Goal: Task Accomplishment & Management: Manage account settings

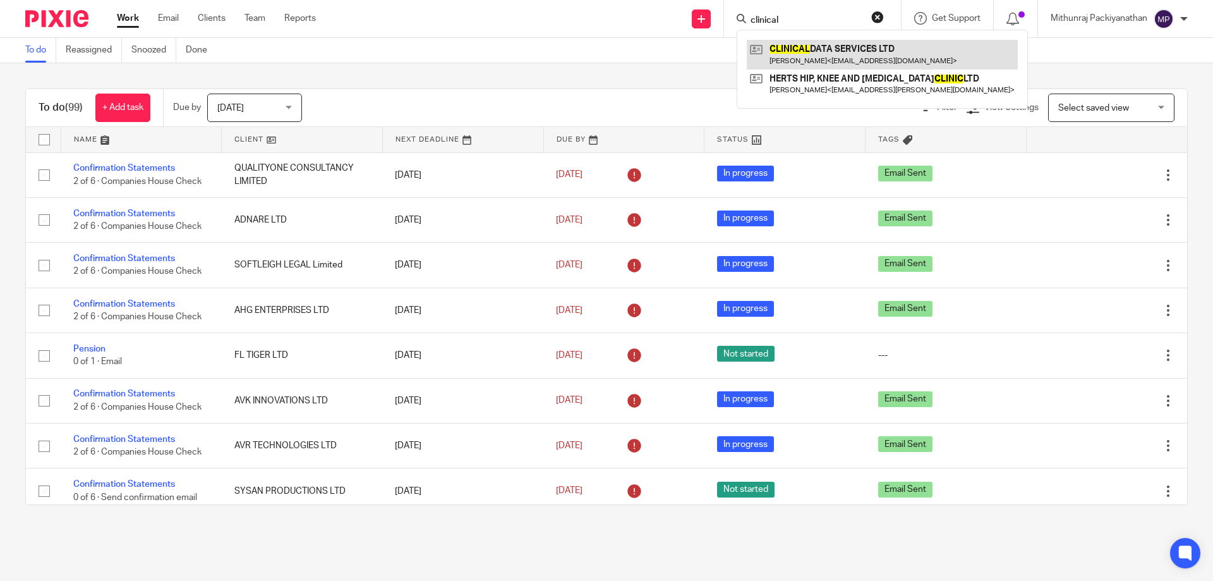
type input "clinical"
click at [836, 51] on link at bounding box center [882, 54] width 271 height 29
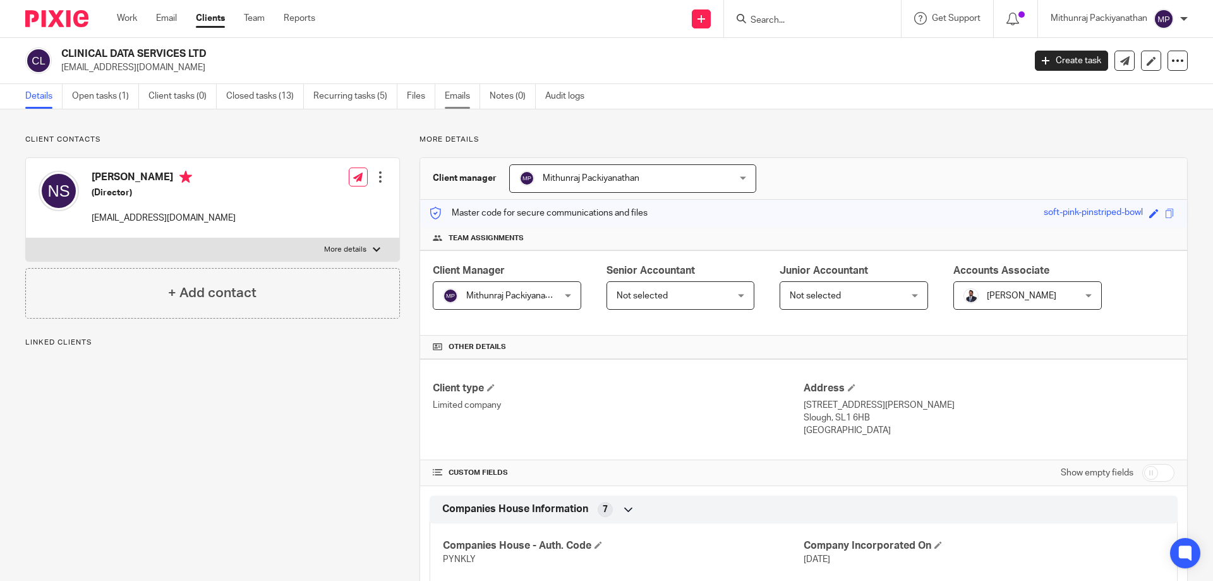
click at [448, 99] on link "Emails" at bounding box center [462, 96] width 35 height 25
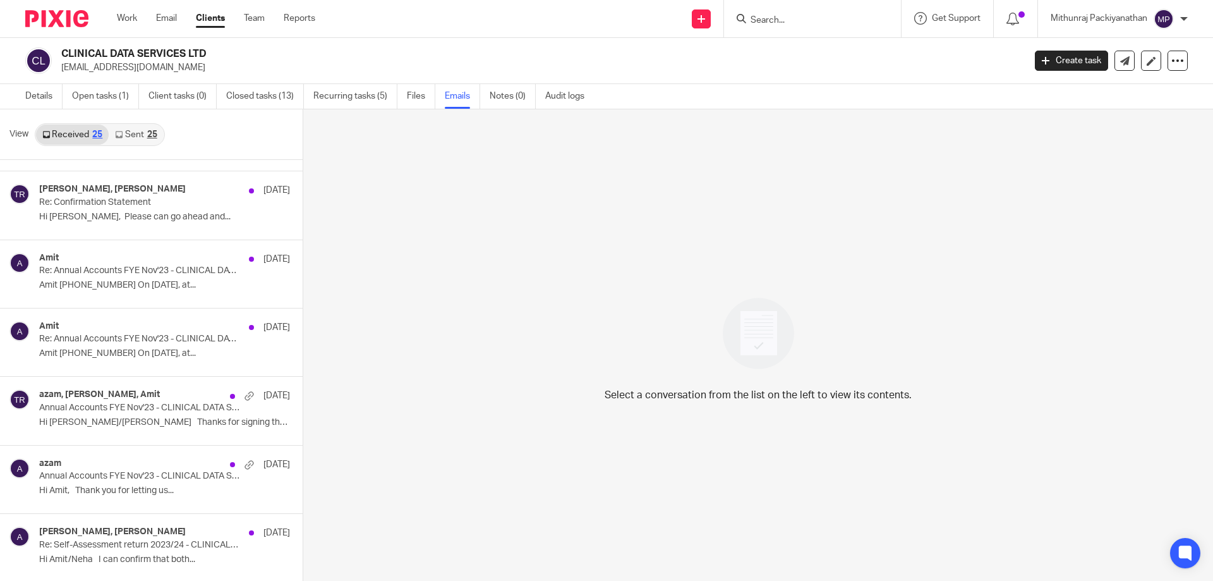
scroll to position [1016, 0]
click at [172, 339] on p "Re: Annual Accounts FYE Nov'23 - CLINICAL DATA SERVICES LTD" at bounding box center [124, 337] width 171 height 11
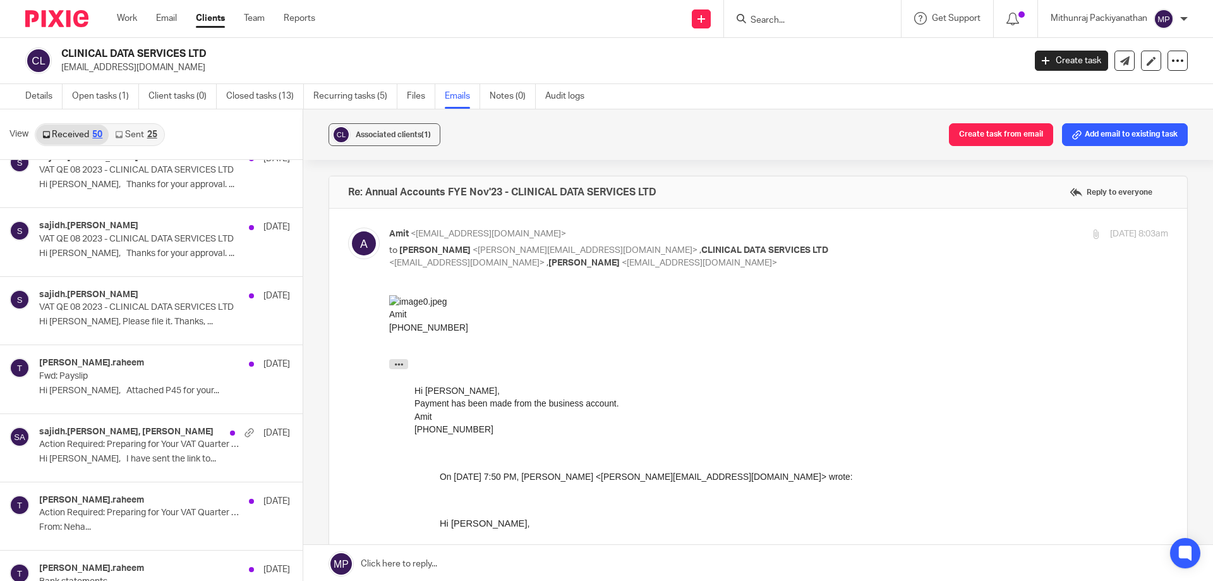
scroll to position [3041, 0]
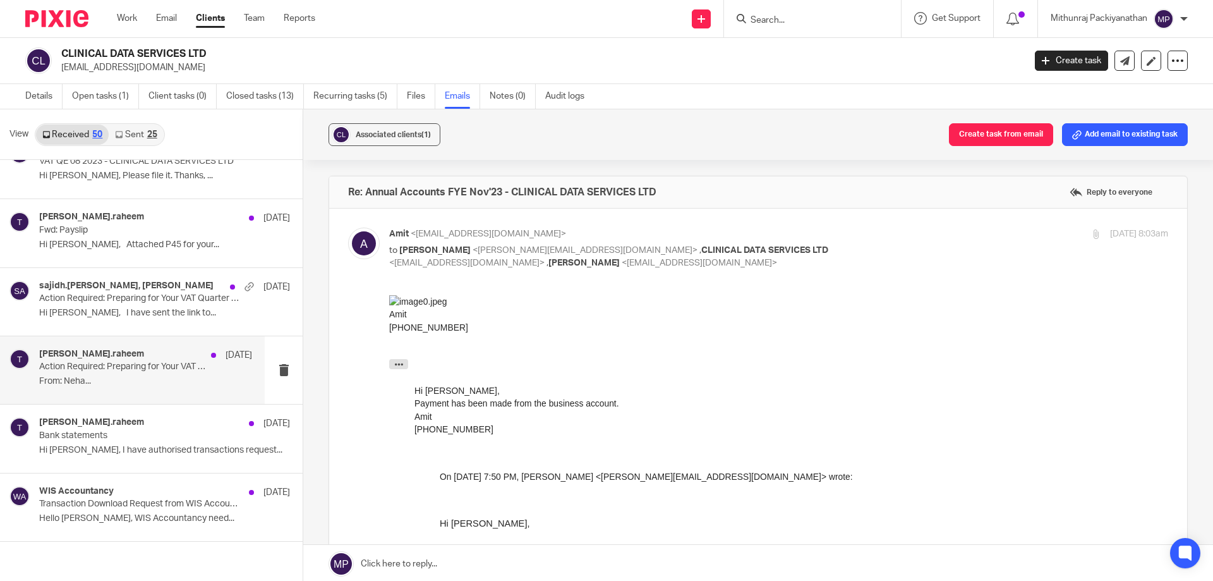
click at [160, 385] on p "From: Neha..." at bounding box center [145, 381] width 213 height 11
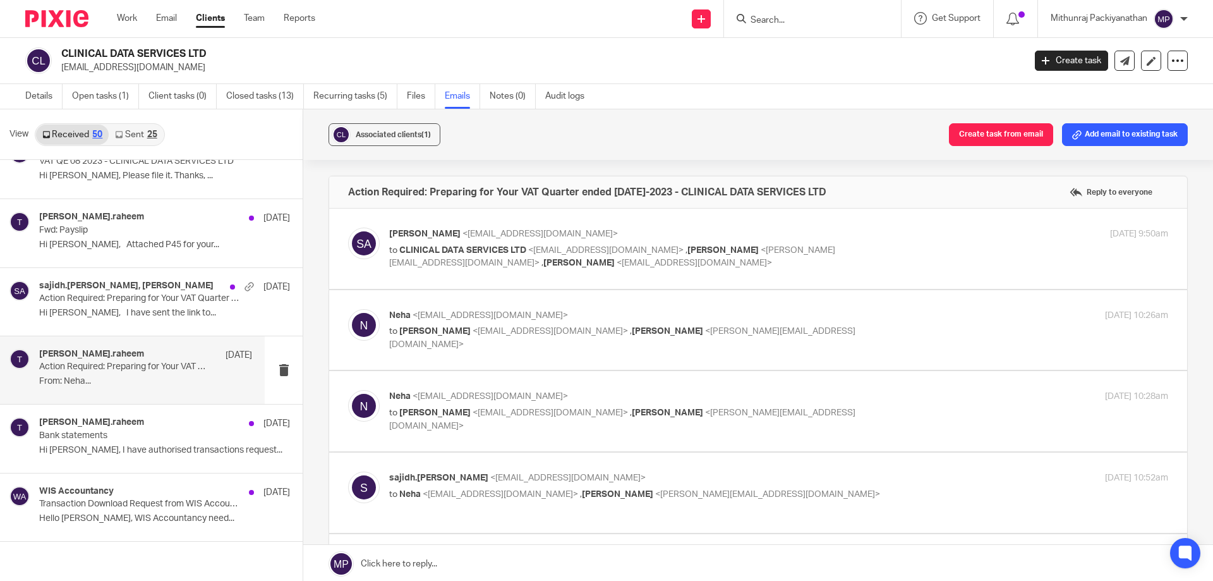
scroll to position [0, 0]
click at [459, 356] on label at bounding box center [758, 330] width 858 height 80
click at [348, 309] on input "checkbox" at bounding box center [347, 308] width 1 height 1
checkbox input "true"
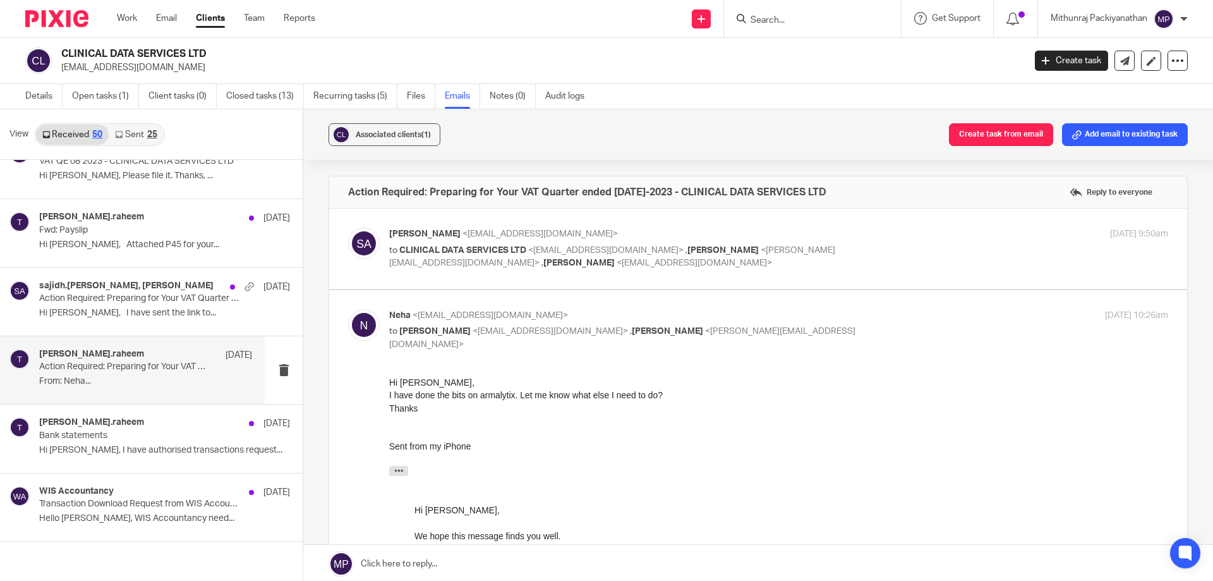
click at [551, 275] on label at bounding box center [758, 248] width 858 height 80
click at [348, 227] on input "checkbox" at bounding box center [347, 227] width 1 height 1
checkbox input "true"
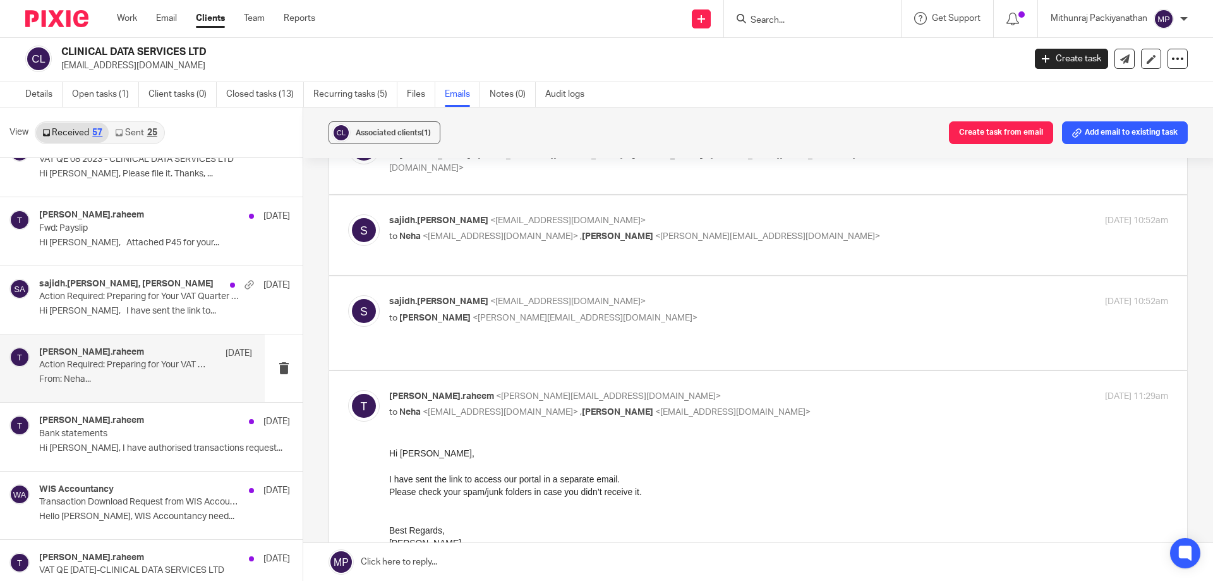
scroll to position [923, 0]
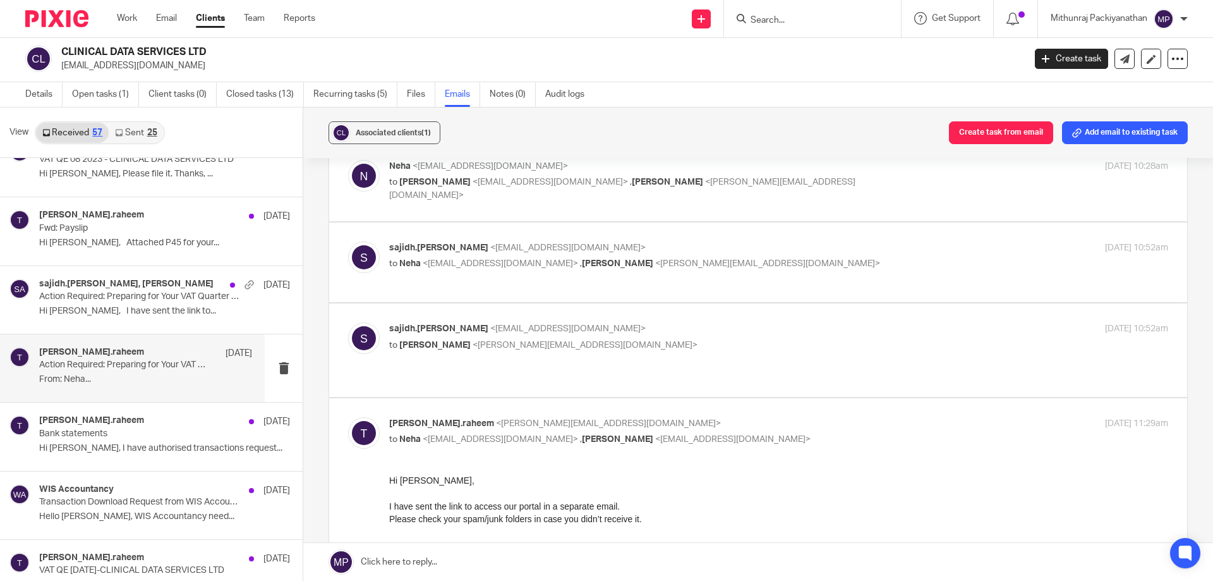
click at [544, 394] on label at bounding box center [758, 349] width 858 height 93
click at [348, 322] on input "checkbox" at bounding box center [347, 322] width 1 height 1
checkbox input "true"
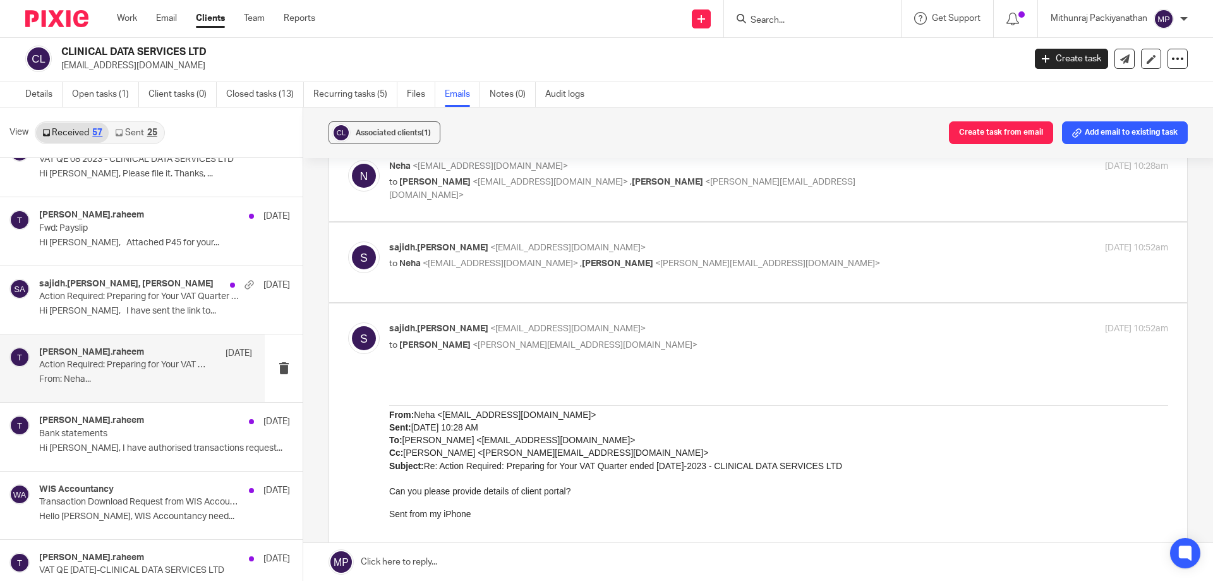
scroll to position [0, 0]
click at [593, 292] on label at bounding box center [758, 262] width 858 height 80
click at [348, 241] on input "checkbox" at bounding box center [347, 241] width 1 height 1
checkbox input "true"
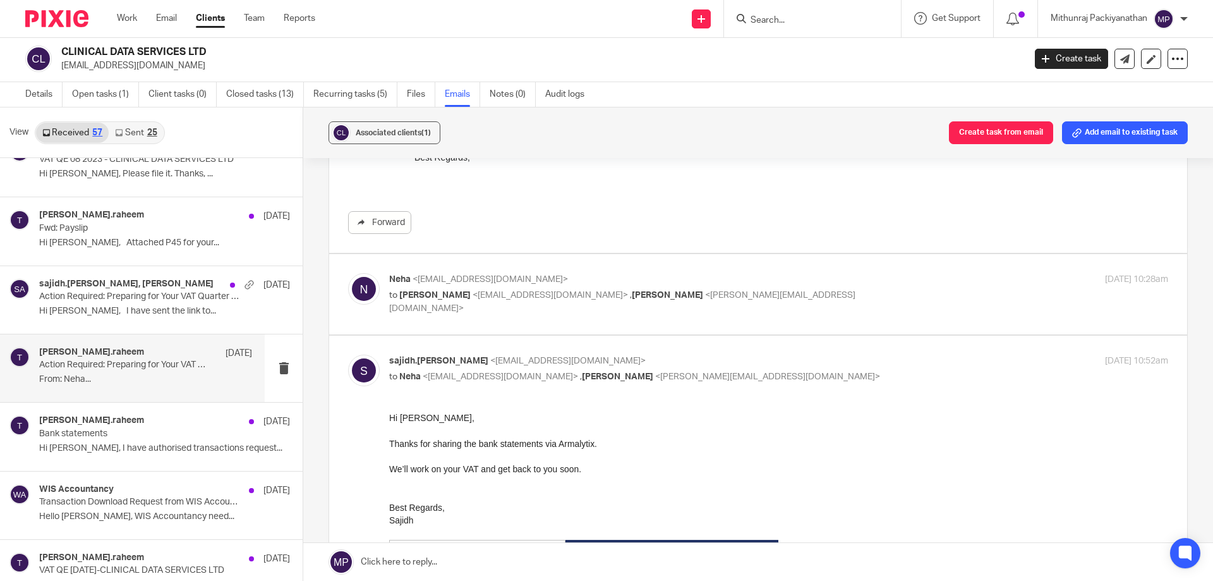
scroll to position [807, 0]
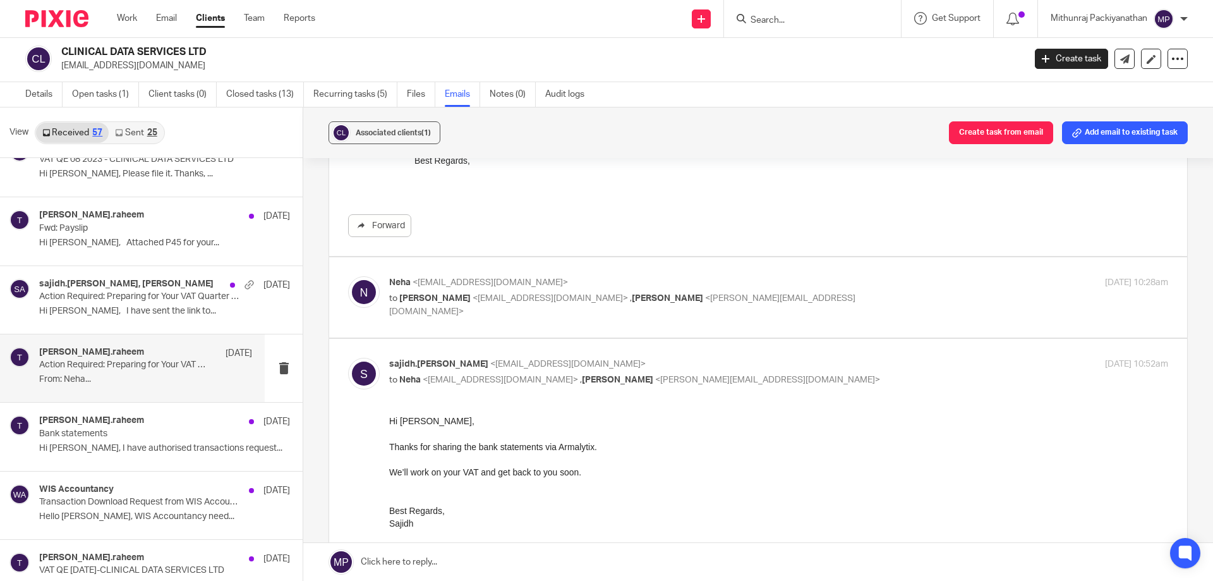
click at [589, 312] on div "Neha <neha83s@gmail.com> to Sajidh Ahamed <sajidh.ahmed@wis-accountancy.co.uk> …" at bounding box center [758, 297] width 820 height 42
click at [588, 320] on label at bounding box center [758, 297] width 858 height 80
click at [348, 276] on input "checkbox" at bounding box center [347, 275] width 1 height 1
checkbox input "true"
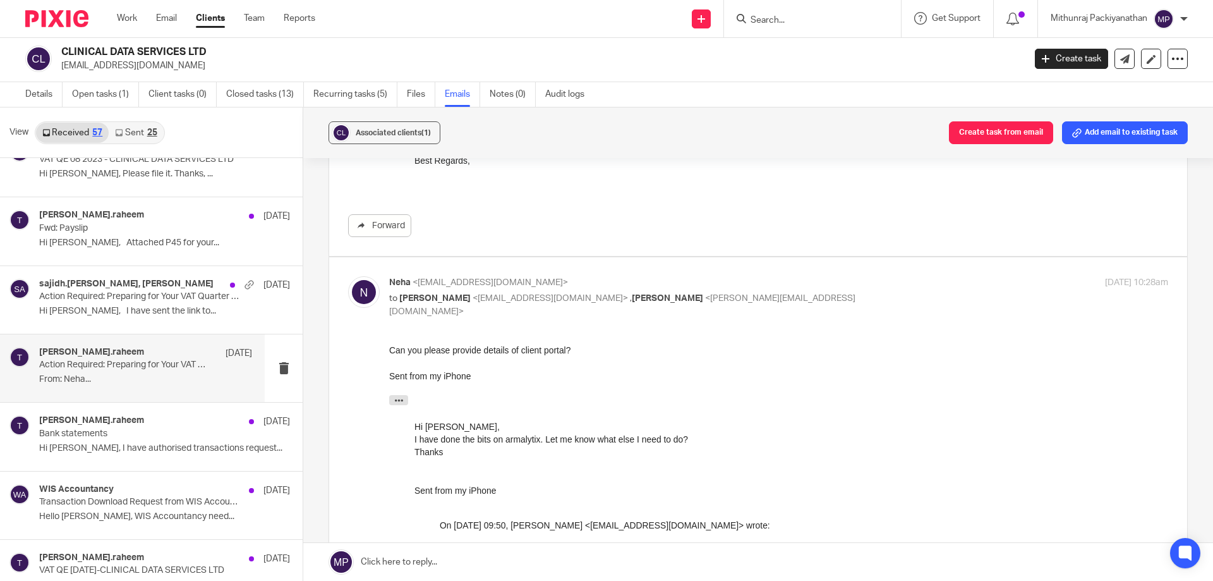
scroll to position [0, 0]
click at [196, 314] on p "Hi Neha, I have sent the link to..." at bounding box center [145, 311] width 213 height 11
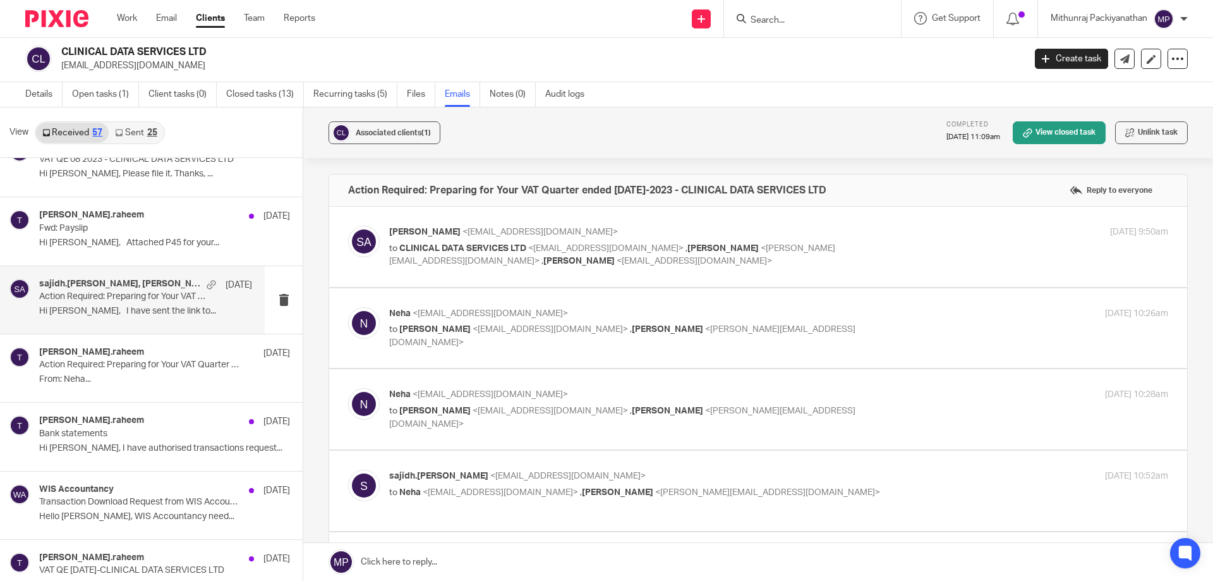
click at [507, 273] on label at bounding box center [758, 247] width 858 height 80
click at [348, 226] on input "checkbox" at bounding box center [347, 225] width 1 height 1
checkbox input "true"
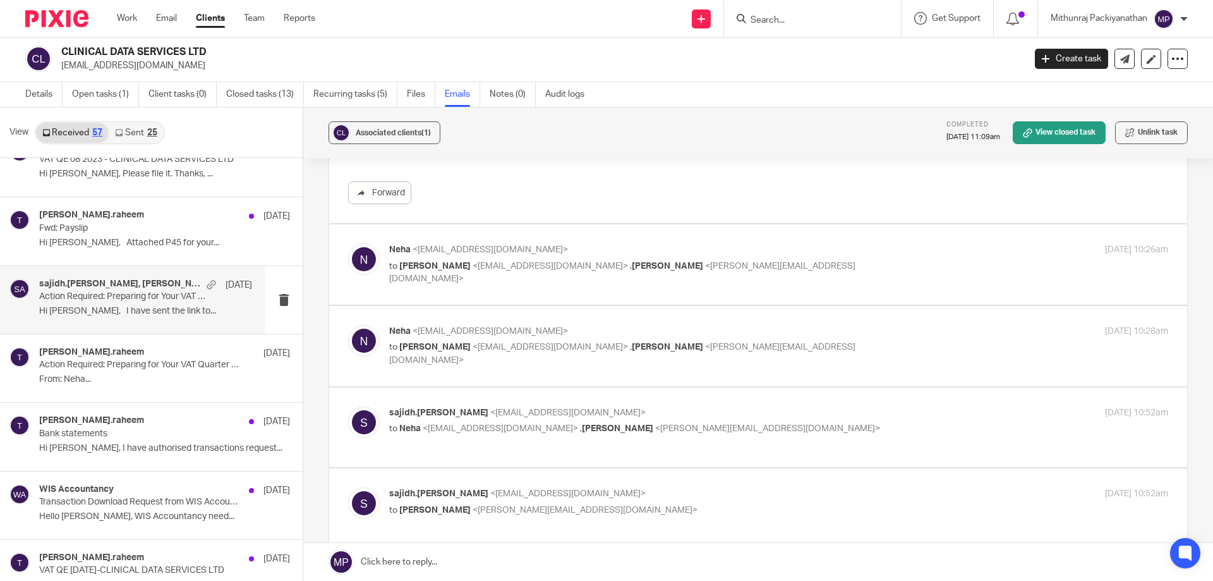
scroll to position [330, 0]
click at [554, 304] on div "Neha <neha83s@gmail.com> to Sajidh Ahamed <sajidh.ahmed@wis-accountancy.co.uk> …" at bounding box center [757, 344] width 859 height 81
click at [557, 294] on label at bounding box center [758, 264] width 858 height 80
click at [348, 243] on input "checkbox" at bounding box center [347, 242] width 1 height 1
checkbox input "true"
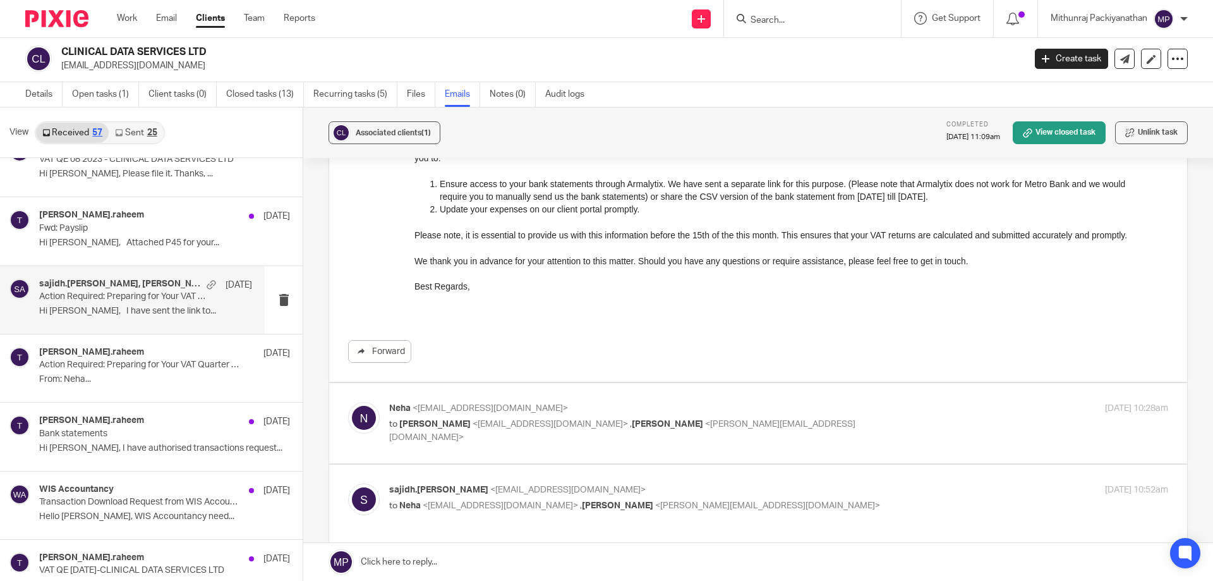
scroll to position [683, 0]
click at [586, 454] on label at bounding box center [758, 421] width 858 height 80
click at [348, 400] on input "checkbox" at bounding box center [347, 399] width 1 height 1
checkbox input "true"
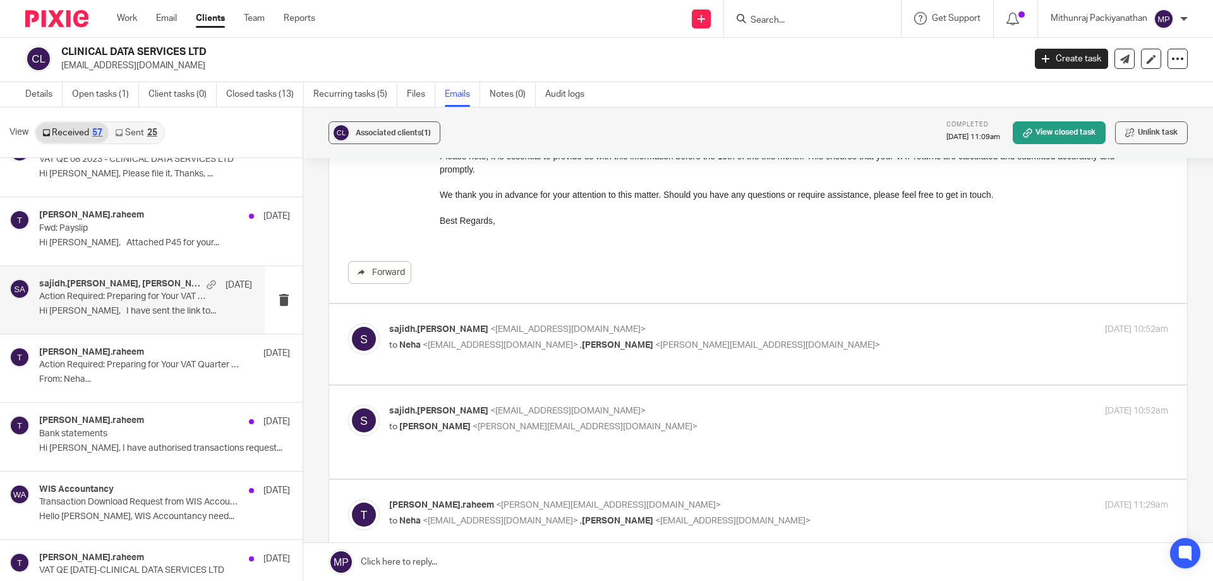
scroll to position [1364, 0]
click at [618, 371] on label at bounding box center [758, 343] width 858 height 80
click at [348, 322] on input "checkbox" at bounding box center [347, 322] width 1 height 1
checkbox input "true"
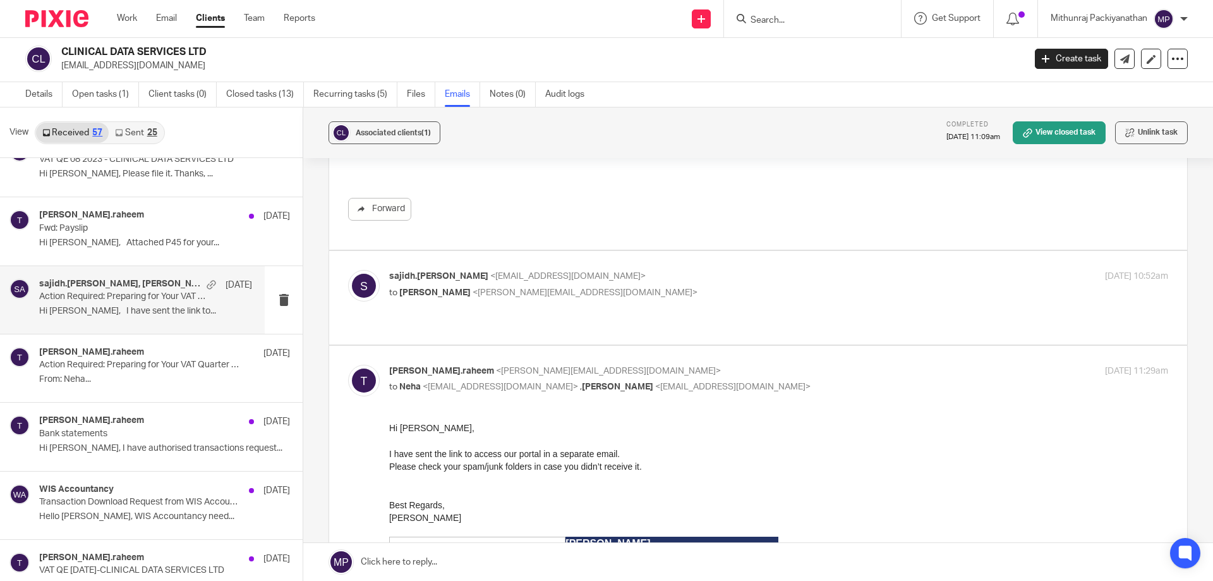
scroll to position [2645, 0]
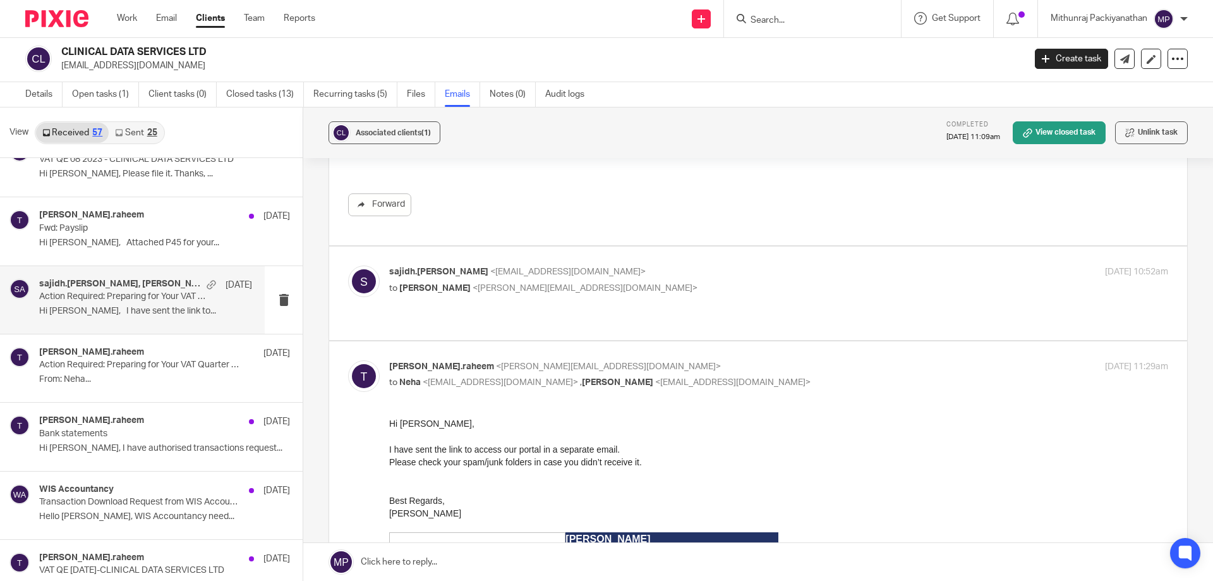
click at [625, 327] on label at bounding box center [758, 292] width 858 height 93
click at [348, 265] on input "checkbox" at bounding box center [347, 265] width 1 height 1
checkbox input "true"
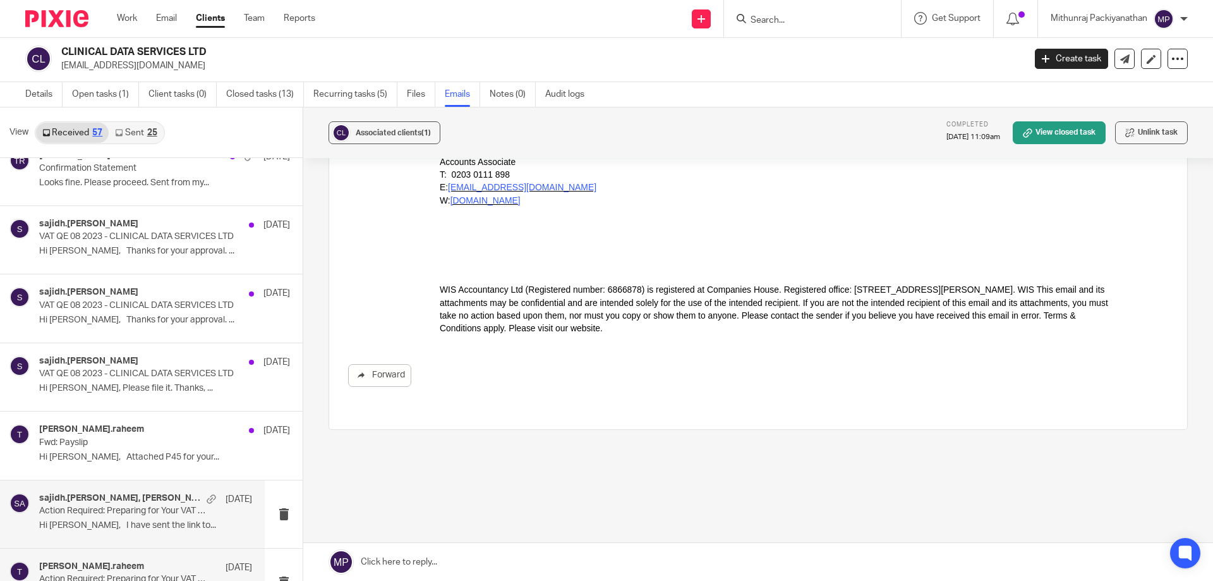
scroll to position [2819, 0]
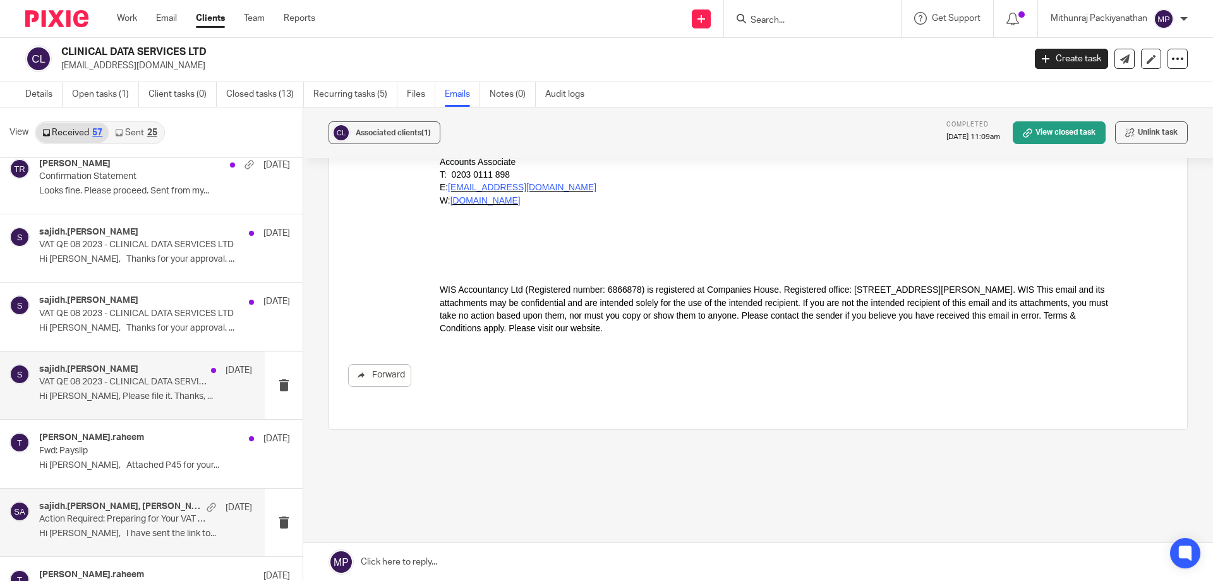
click at [153, 394] on p "Hi Sajid, Please file it. Thanks, ..." at bounding box center [145, 396] width 213 height 11
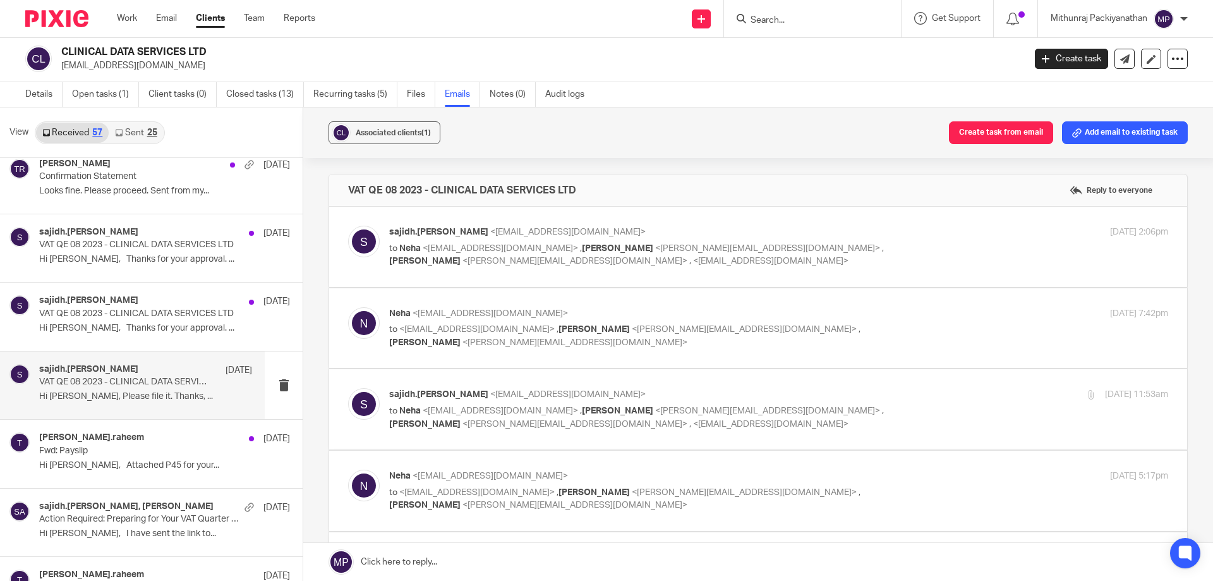
scroll to position [0, 0]
click at [486, 287] on div "Neha <neha83s@gmail.com> to <sajidh.ahmed@wis-accountancy.co.uk> , Tuan Raheem …" at bounding box center [757, 327] width 859 height 81
click at [489, 284] on label at bounding box center [758, 247] width 858 height 80
click at [348, 226] on input "checkbox" at bounding box center [347, 225] width 1 height 1
checkbox input "true"
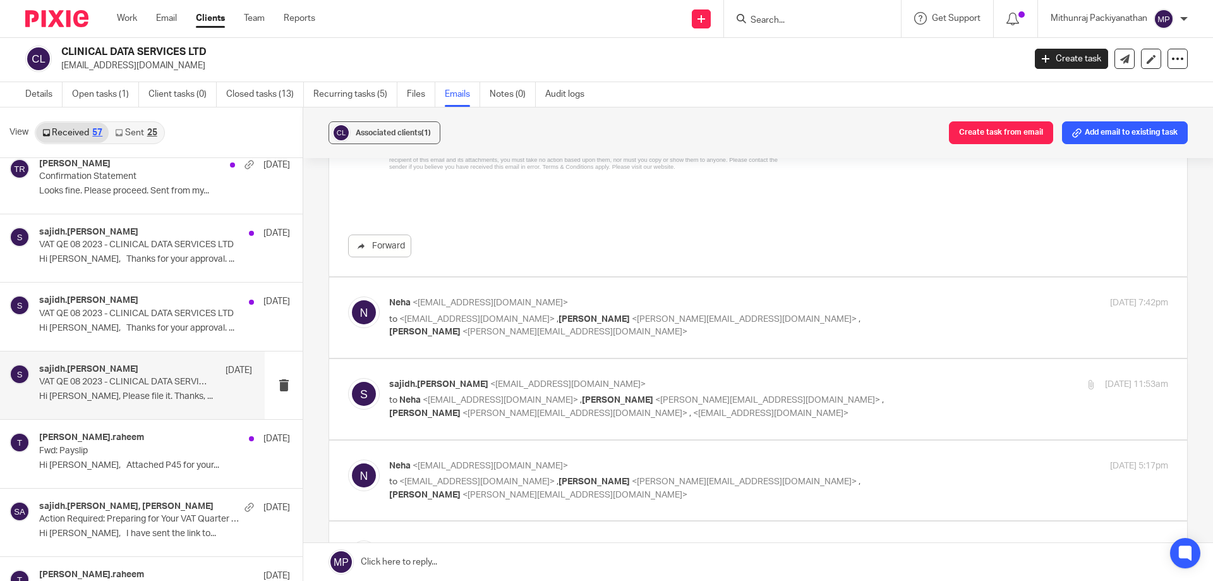
click at [522, 333] on span "<ayman@wis-accountancy.co.uk>" at bounding box center [574, 331] width 225 height 9
checkbox input "true"
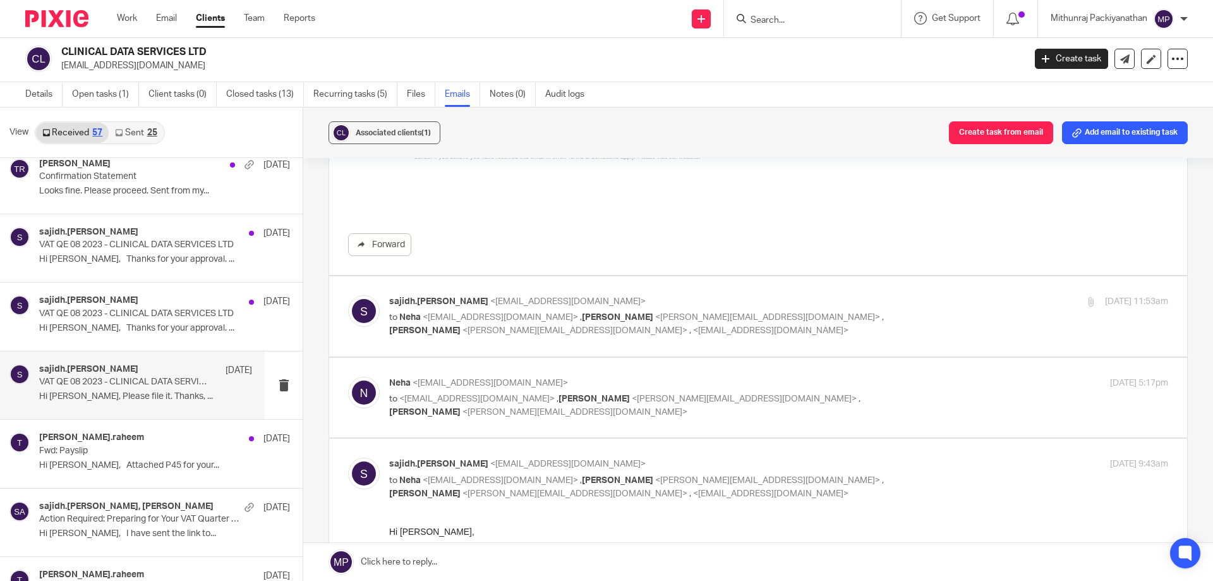
click at [566, 414] on p "to <sajidh.ahmed@wis-accountancy.co.uk> , Tuan Raheem <tuan.raheem@wis-accounta…" at bounding box center [648, 405] width 519 height 26
checkbox input "true"
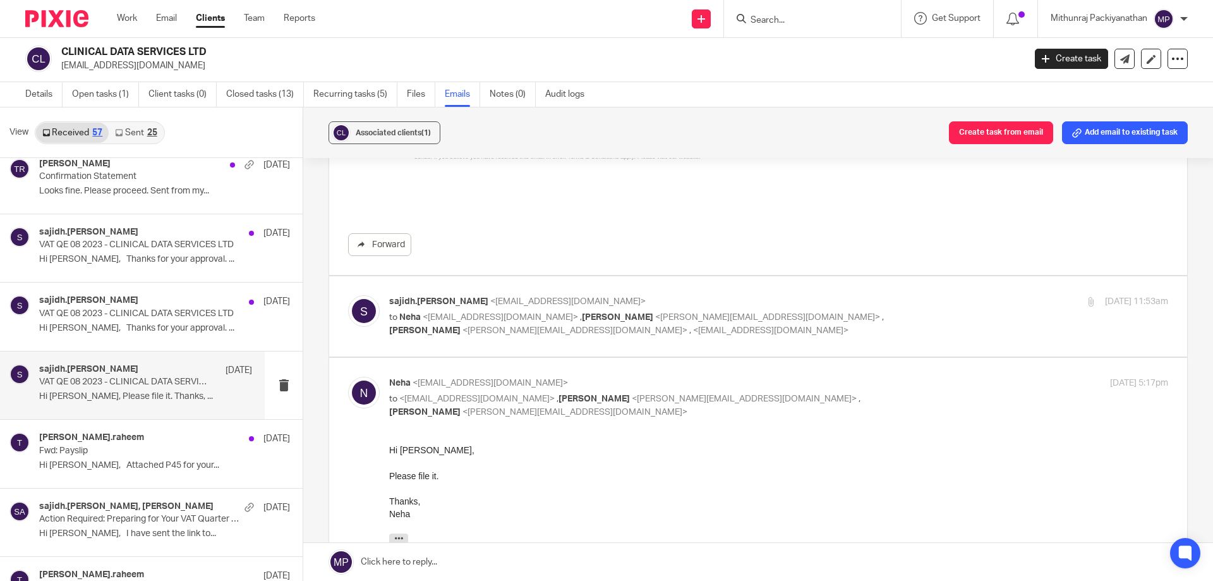
click at [610, 351] on label at bounding box center [758, 316] width 858 height 80
click at [348, 295] on input "checkbox" at bounding box center [347, 294] width 1 height 1
checkbox input "true"
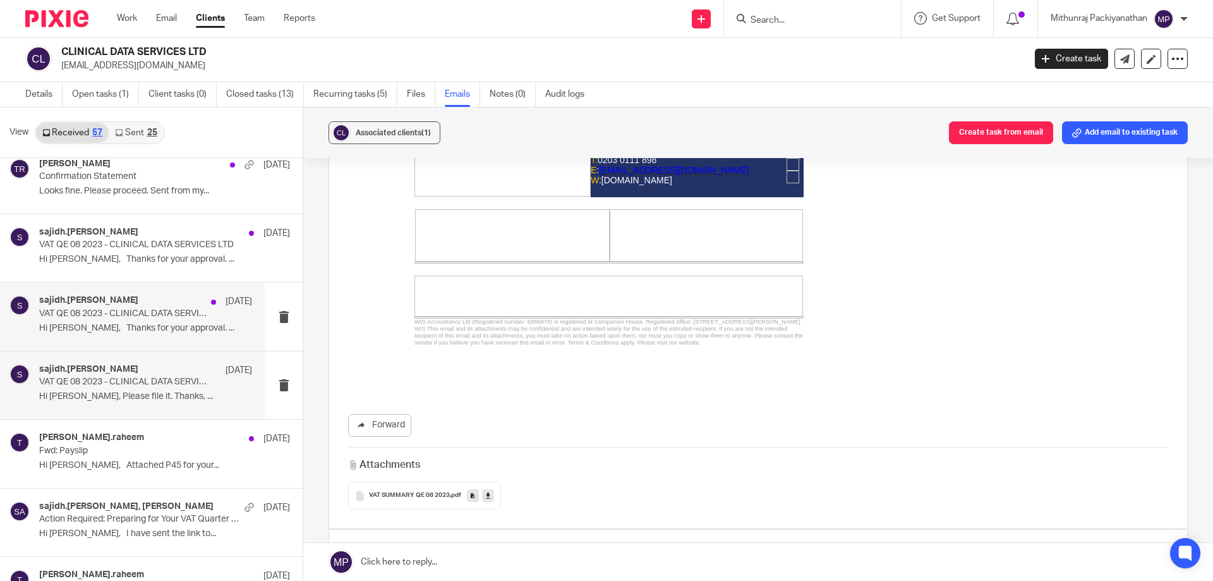
click at [166, 304] on div "sajidh.ahmed, Neha 19 Sep 2023" at bounding box center [145, 301] width 213 height 13
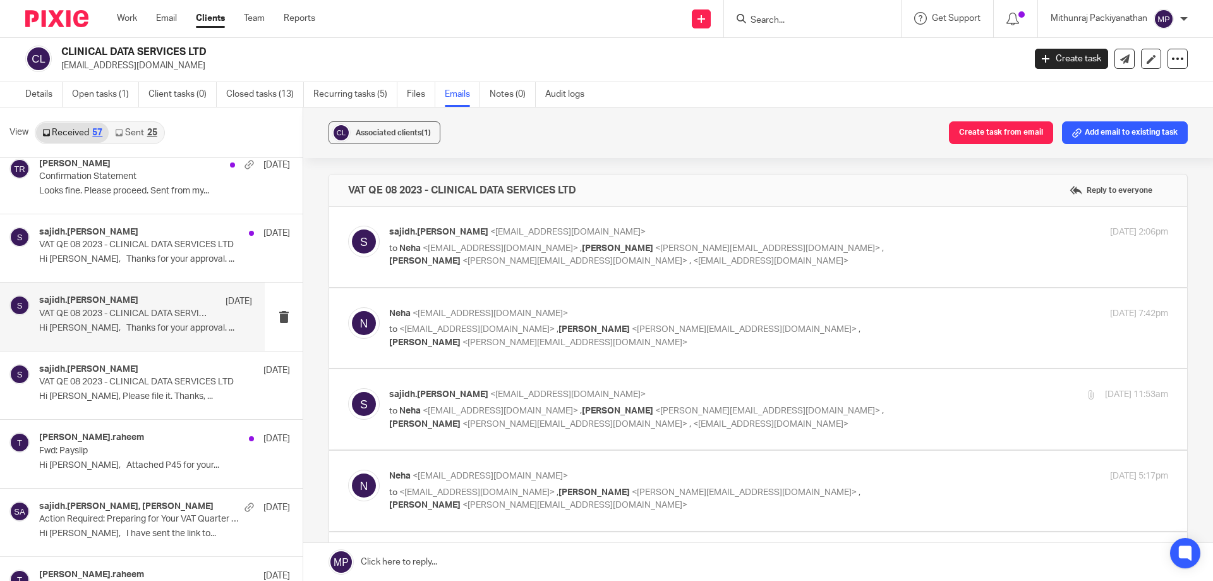
click at [446, 269] on label at bounding box center [758, 247] width 858 height 80
click at [348, 226] on input "checkbox" at bounding box center [347, 225] width 1 height 1
checkbox input "true"
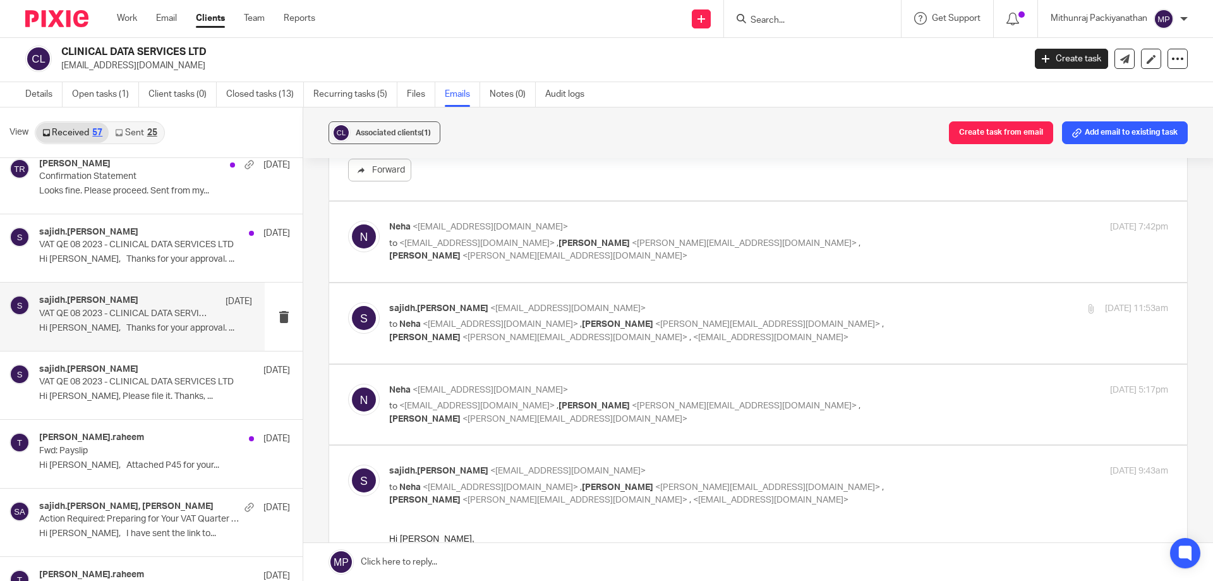
click at [517, 281] on label at bounding box center [758, 242] width 858 height 80
click at [348, 220] on input "checkbox" at bounding box center [347, 220] width 1 height 1
checkbox input "true"
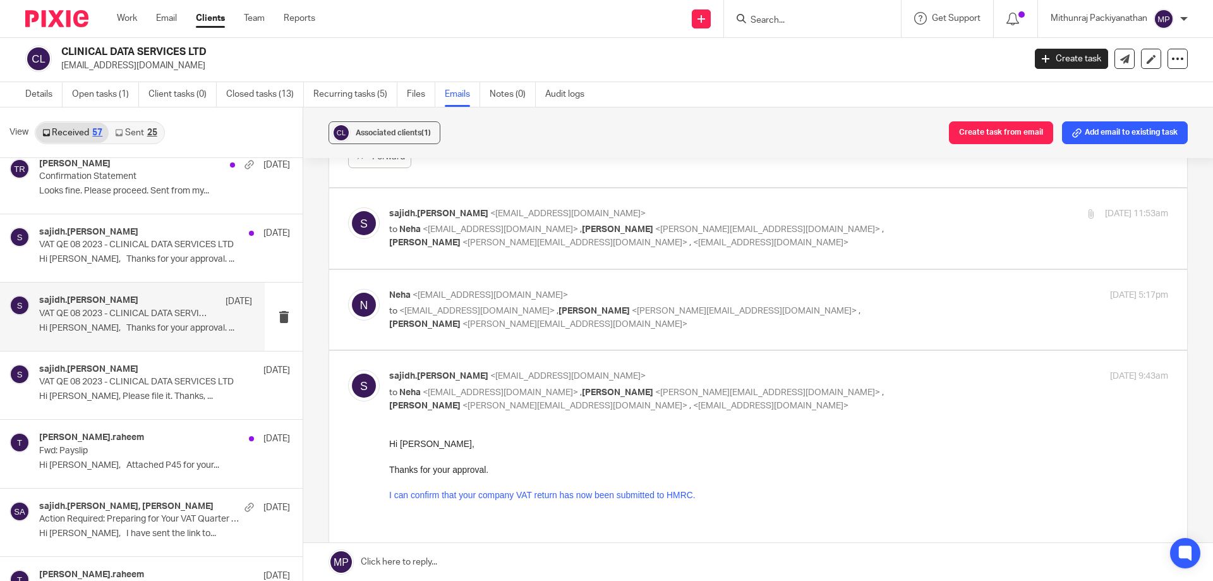
click at [548, 264] on label at bounding box center [758, 228] width 858 height 80
click at [348, 207] on input "checkbox" at bounding box center [347, 207] width 1 height 1
checkbox input "true"
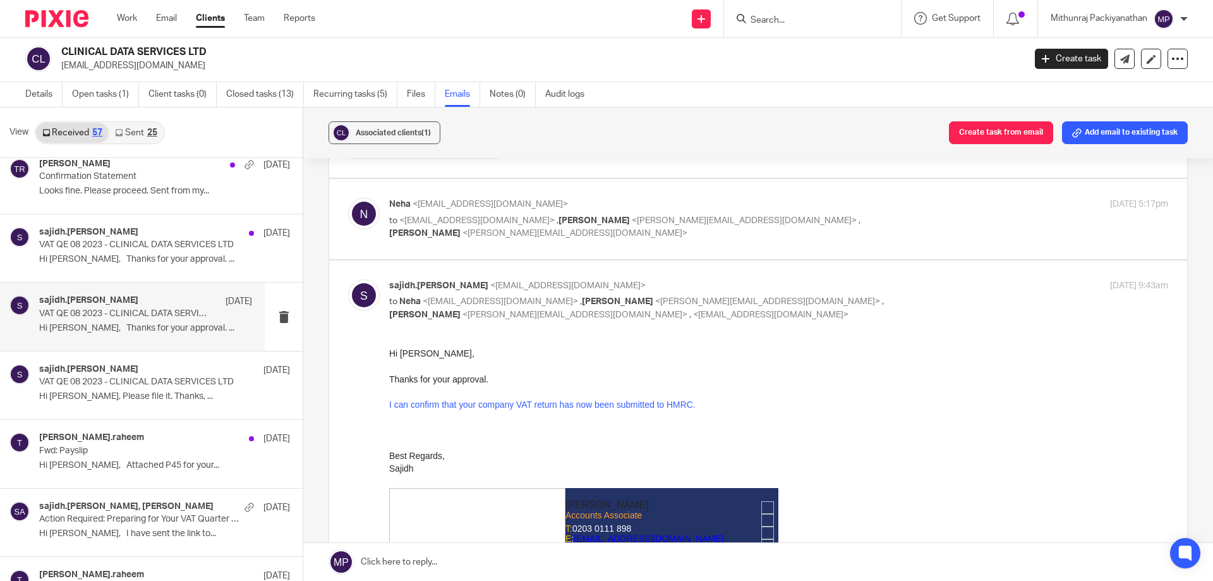
click at [604, 248] on label at bounding box center [758, 219] width 858 height 80
click at [348, 198] on input "checkbox" at bounding box center [347, 197] width 1 height 1
checkbox input "true"
